Goal: Use online tool/utility

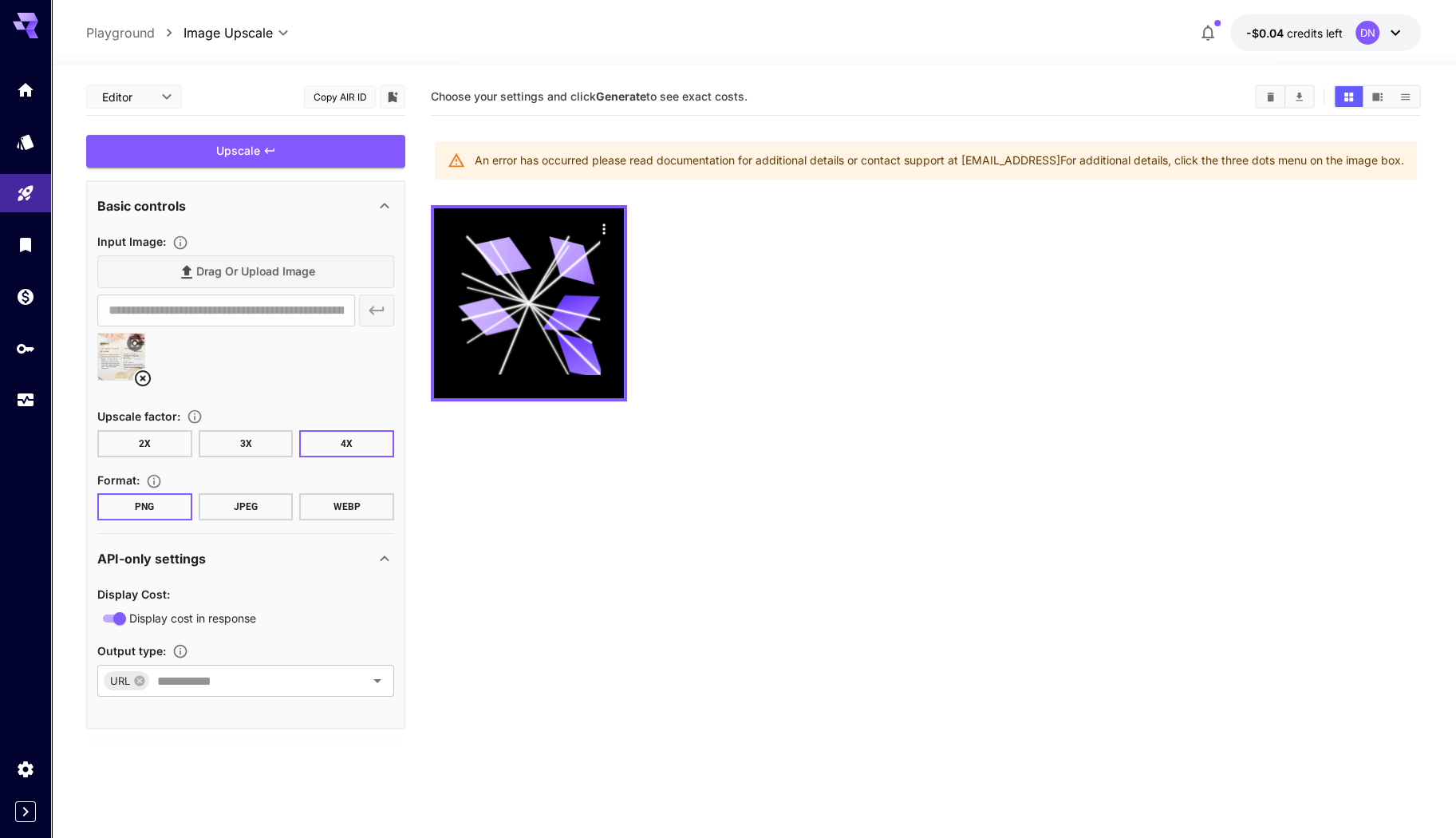
click at [134, 27] on p "Playground" at bounding box center [120, 32] width 68 height 19
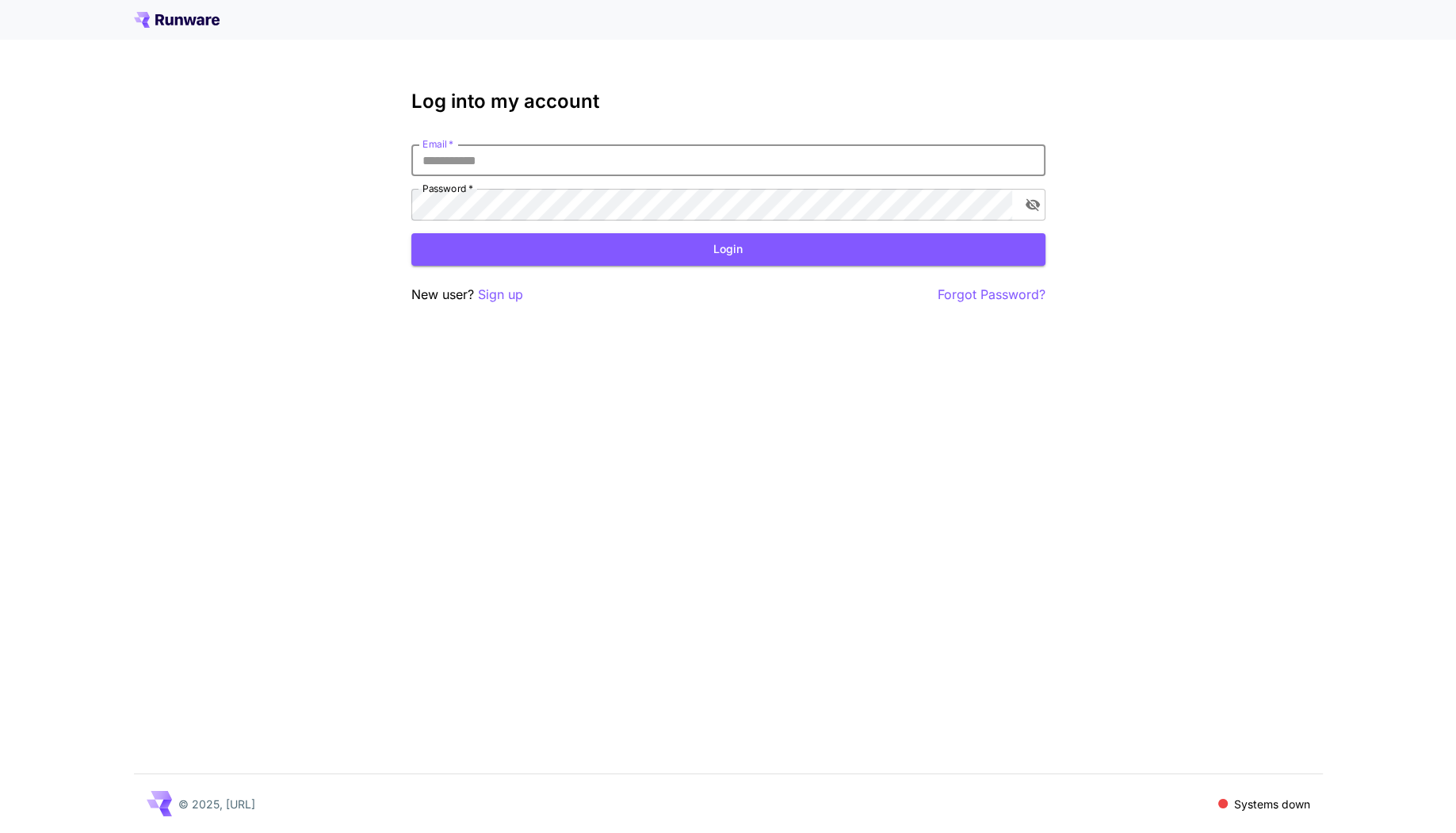
type input "**********"
click at [606, 250] on button "Login" at bounding box center [728, 249] width 634 height 32
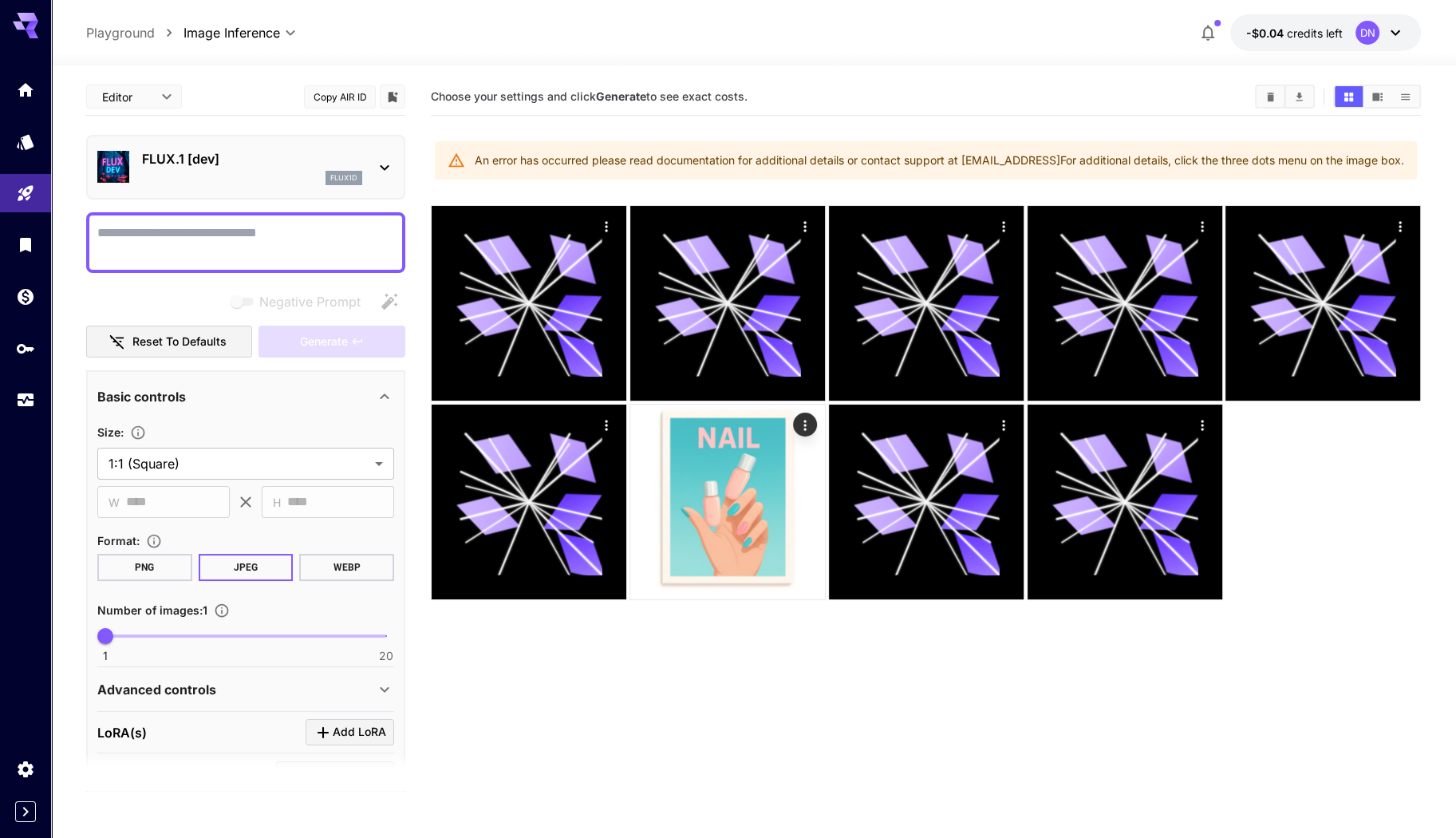
click at [104, 31] on p "Playground" at bounding box center [120, 32] width 68 height 19
click at [1212, 25] on icon "button" at bounding box center [1208, 32] width 19 height 19
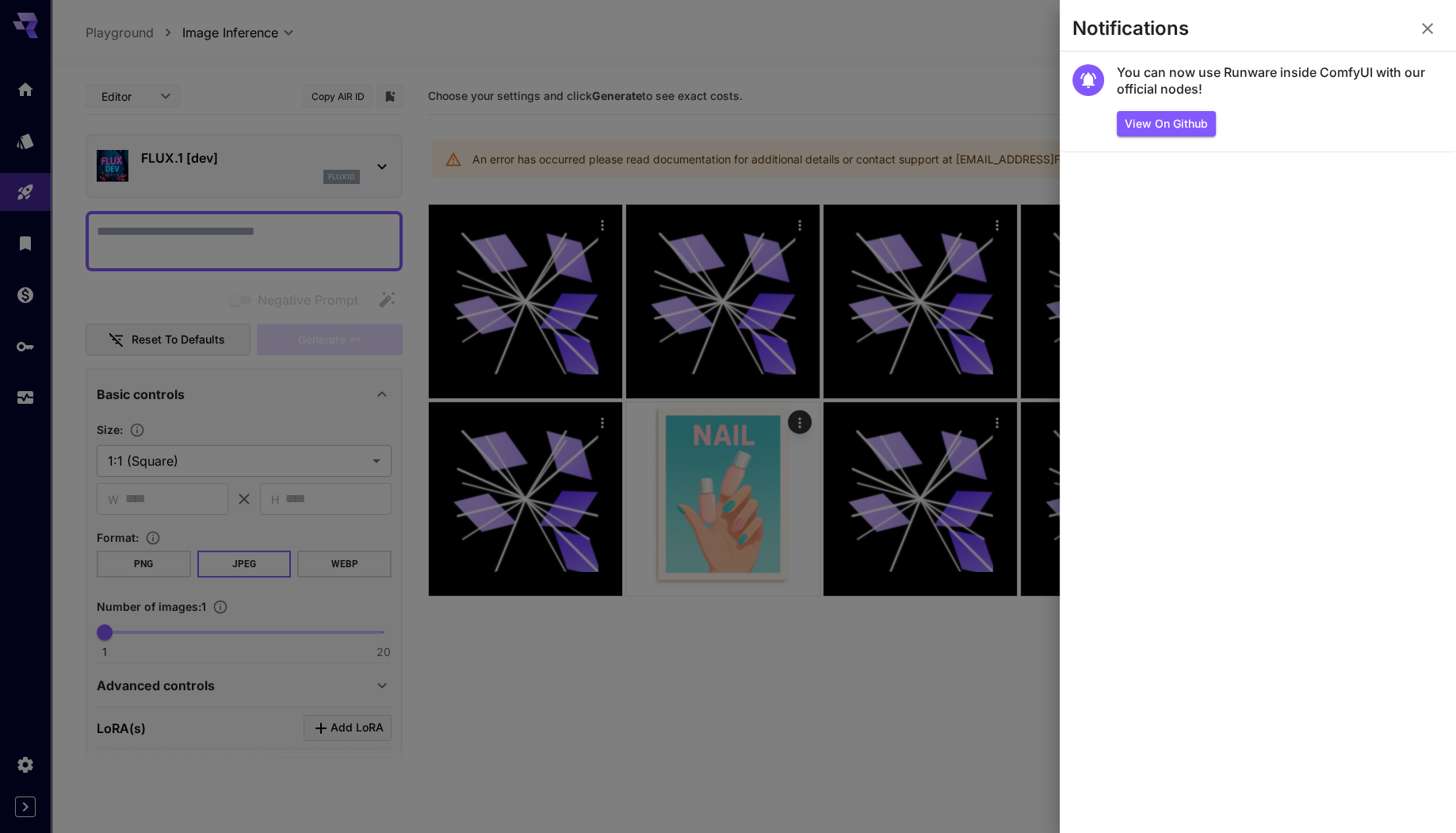
click at [745, 97] on div at bounding box center [728, 416] width 1456 height 833
